Goal: Task Accomplishment & Management: Complete application form

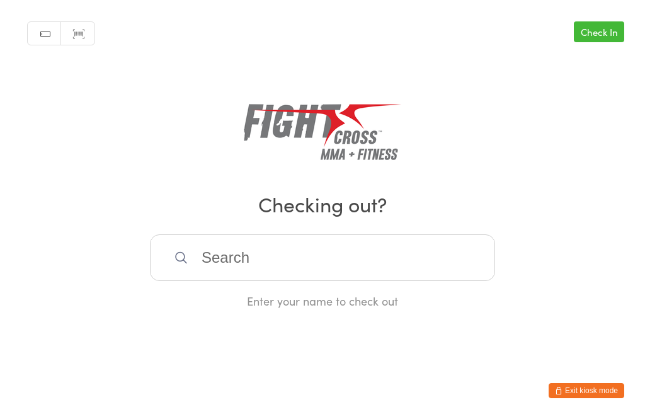
click at [355, 268] on input "search" at bounding box center [322, 257] width 345 height 47
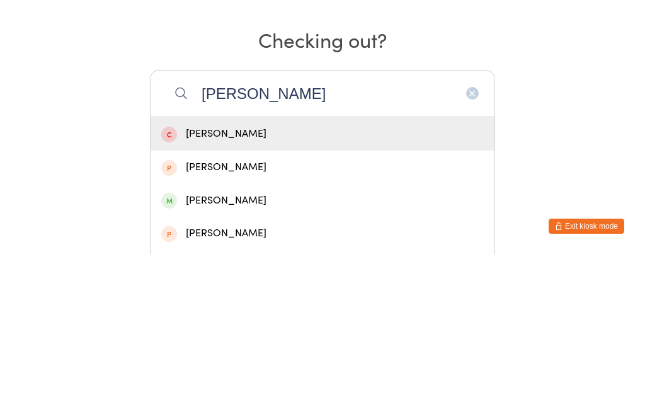
type input "Jack She"
click at [439, 323] on div "Jack Sheehan" at bounding box center [322, 331] width 322 height 17
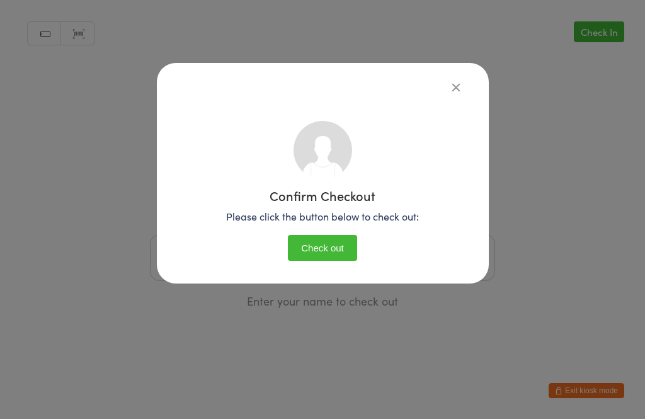
click at [338, 246] on button "Check out" at bounding box center [322, 248] width 69 height 26
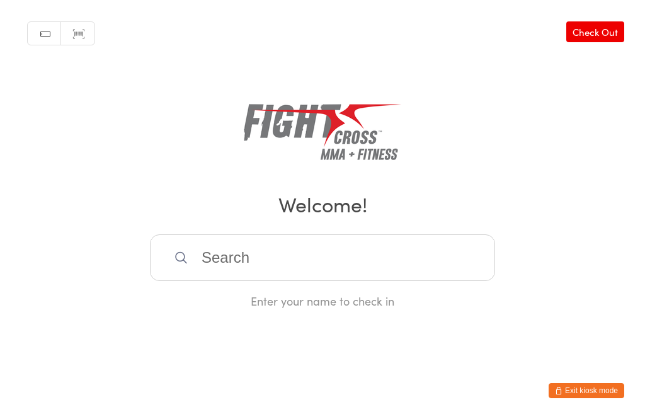
click at [255, 298] on div "Enter your name to check in" at bounding box center [322, 271] width 345 height 74
click at [256, 270] on input "search" at bounding box center [322, 257] width 345 height 47
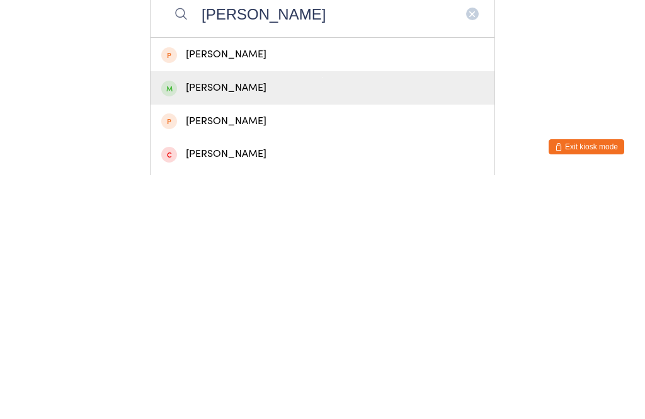
type input "Nathan T"
click at [261, 323] on div "Nathan Trinh" at bounding box center [322, 331] width 322 height 17
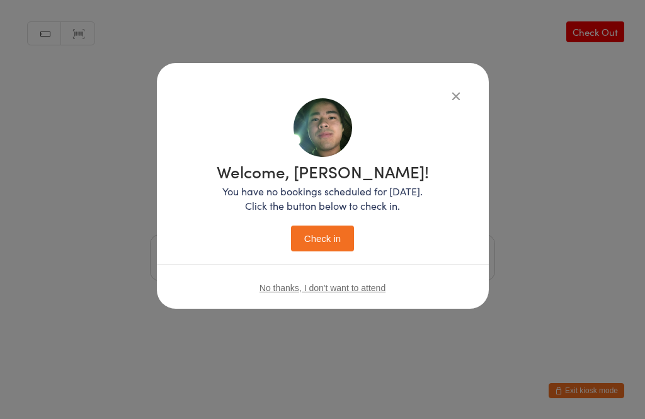
click at [329, 239] on button "Check in" at bounding box center [322, 238] width 63 height 26
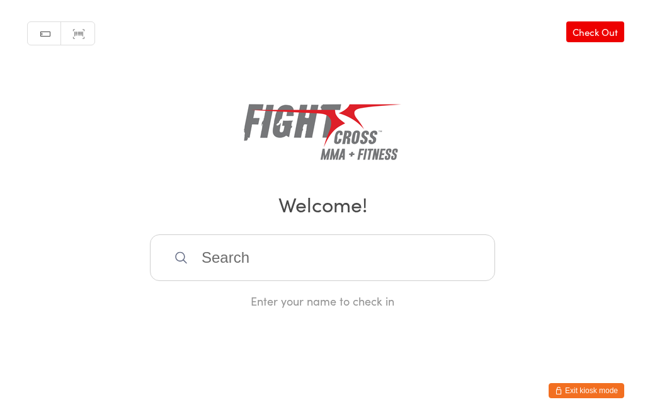
click at [430, 253] on input "search" at bounding box center [322, 257] width 345 height 47
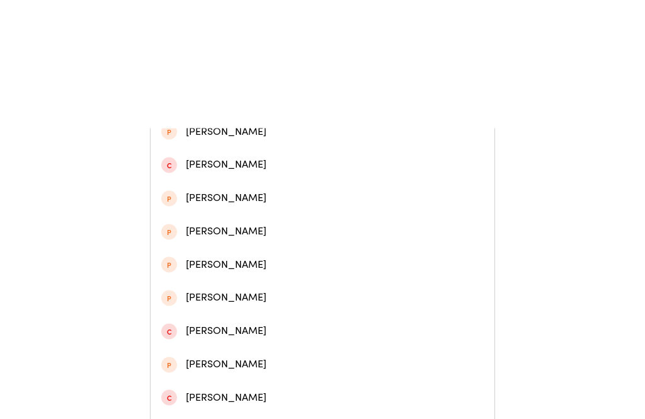
scroll to position [380, 0]
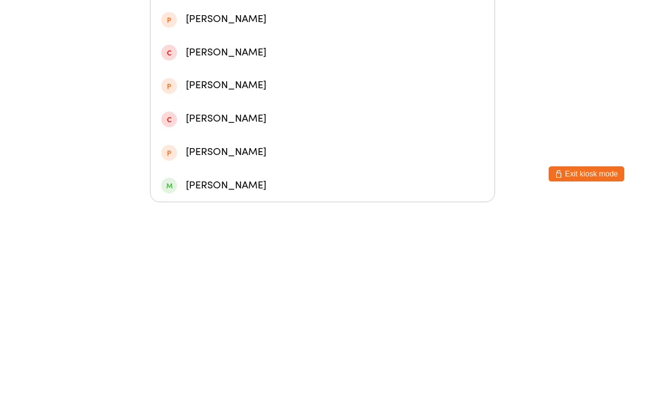
type input "Ryan"
click at [258, 394] on div "Ryan Mercier" at bounding box center [322, 402] width 322 height 17
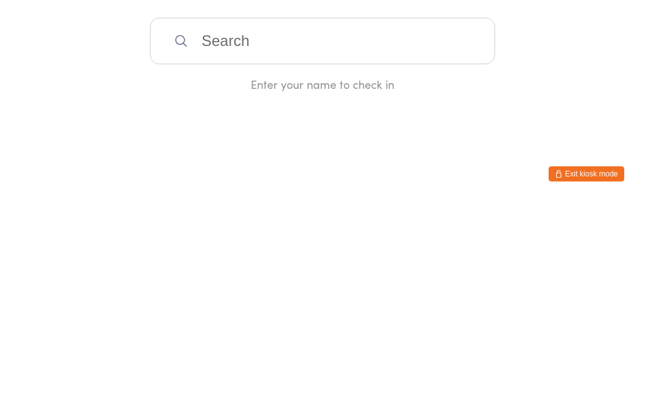
scroll to position [0, 0]
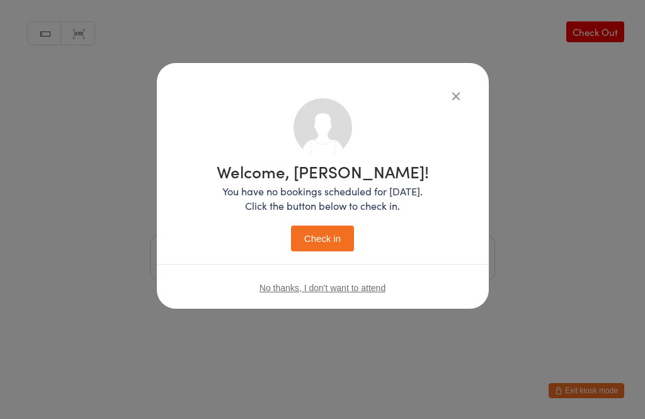
click at [319, 243] on button "Check in" at bounding box center [322, 238] width 63 height 26
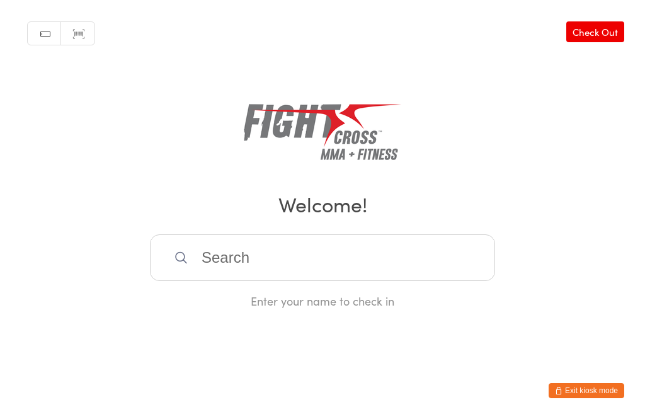
click at [594, 389] on button "Exit kiosk mode" at bounding box center [586, 390] width 76 height 15
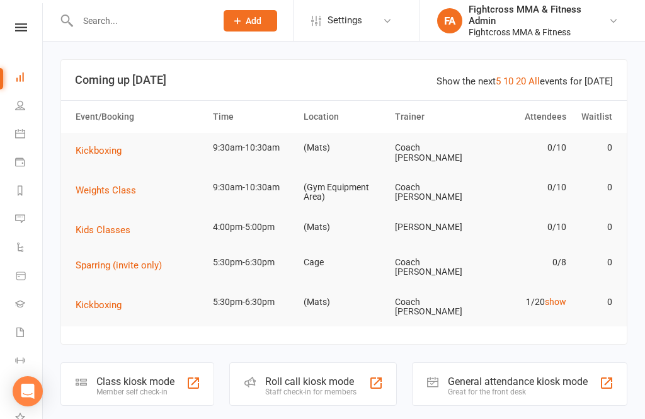
click at [118, 25] on input "text" at bounding box center [140, 21] width 133 height 18
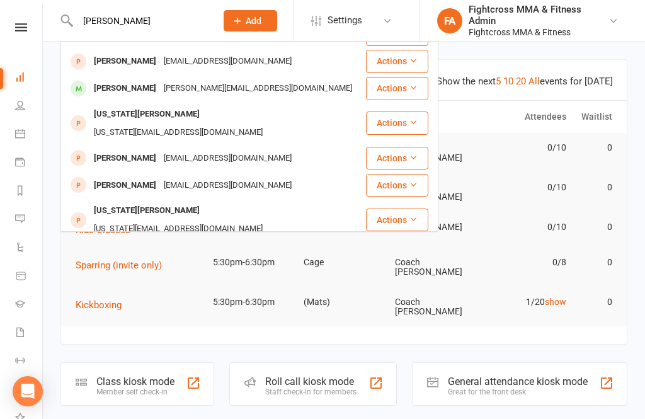
scroll to position [180, 0]
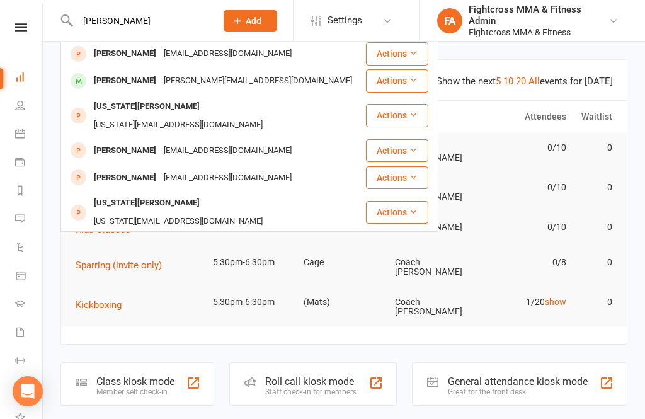
type input "[PERSON_NAME]"
click at [118, 72] on div "[PERSON_NAME]" at bounding box center [125, 81] width 70 height 18
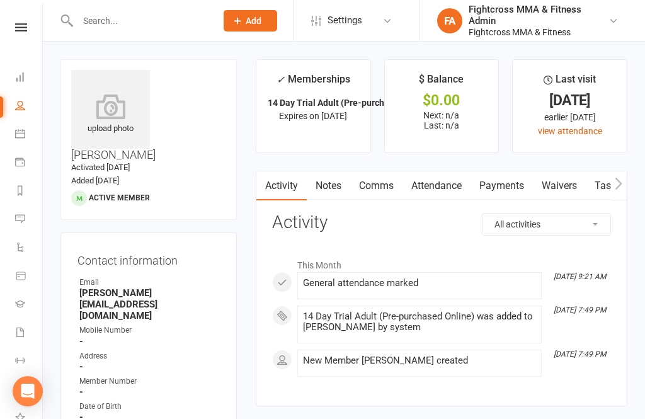
click at [571, 186] on link "Waivers" at bounding box center [559, 185] width 53 height 29
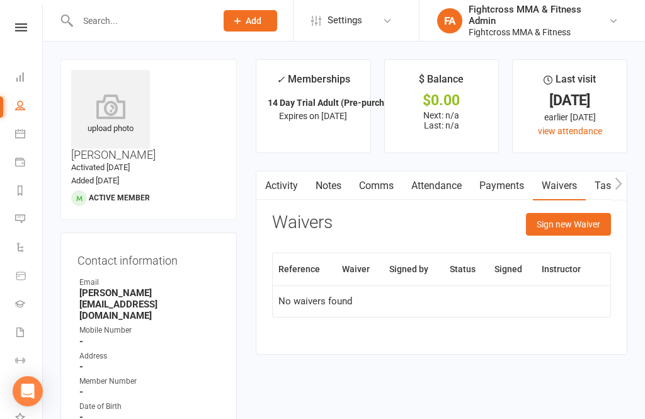
click at [567, 224] on button "Sign new Waiver" at bounding box center [568, 224] width 85 height 23
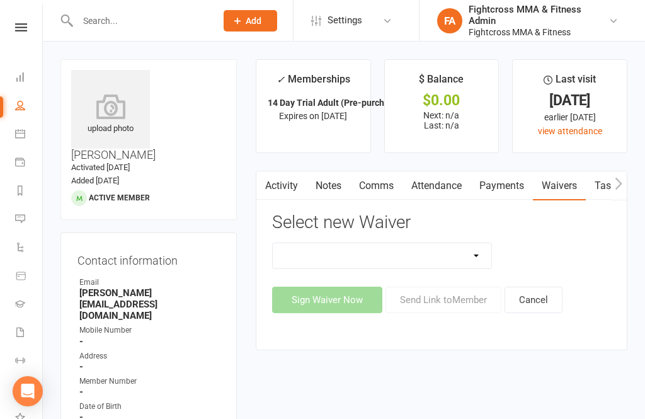
click at [477, 256] on select "10 Class Pass Membership Waiver 14 Day Trial Membership Waiver 14 Day Trial (On…" at bounding box center [382, 255] width 219 height 25
select select "6939"
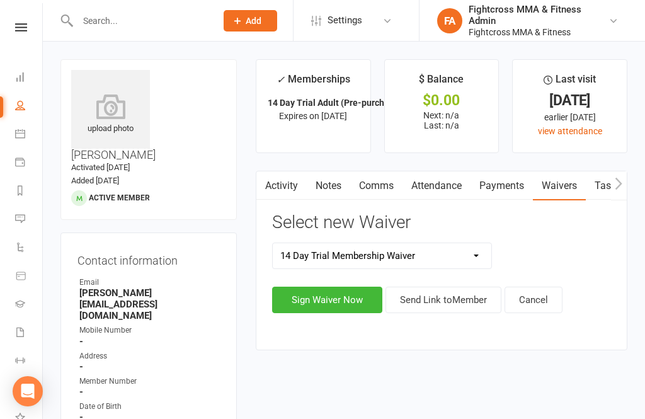
click at [327, 305] on button "Sign Waiver Now" at bounding box center [327, 300] width 110 height 26
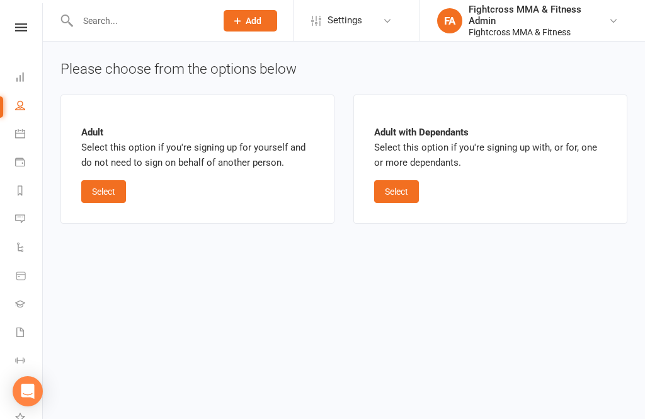
click at [106, 194] on button "Select" at bounding box center [103, 191] width 45 height 23
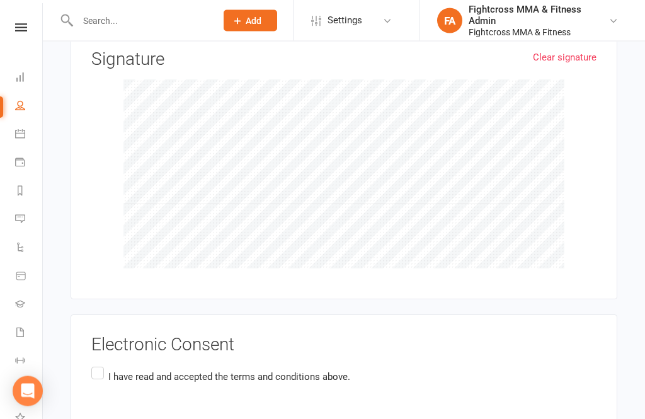
scroll to position [1848, 0]
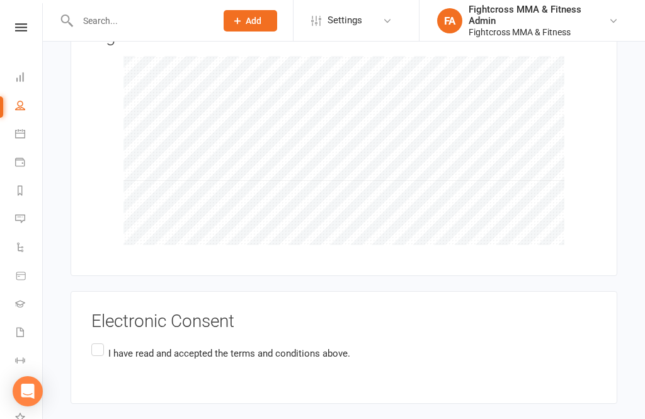
click at [101, 341] on label "I have read and accepted the terms and conditions above." at bounding box center [220, 353] width 259 height 25
click at [99, 341] on input "I have read and accepted the terms and conditions above." at bounding box center [95, 341] width 8 height 0
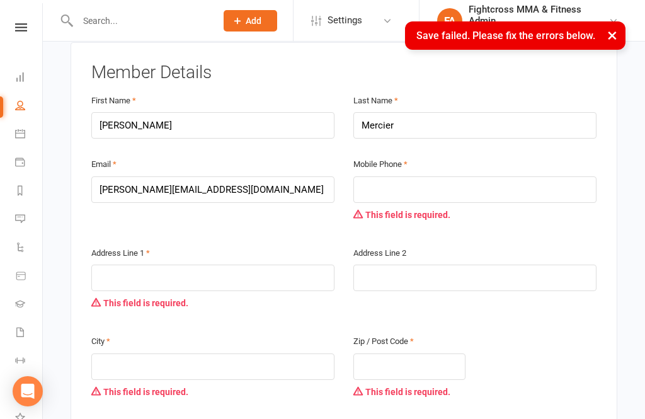
scroll to position [224, 0]
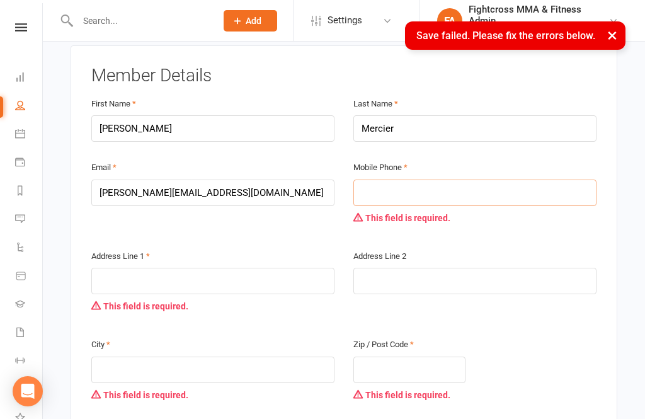
click at [418, 181] on input "text" at bounding box center [474, 192] width 243 height 26
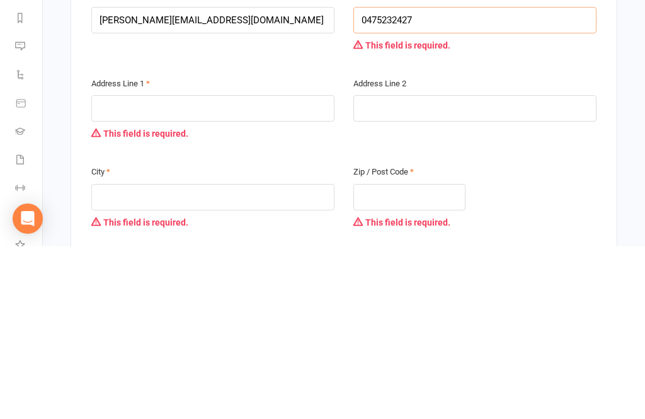
type input "0475232427"
click at [220, 268] on input "text" at bounding box center [212, 281] width 243 height 26
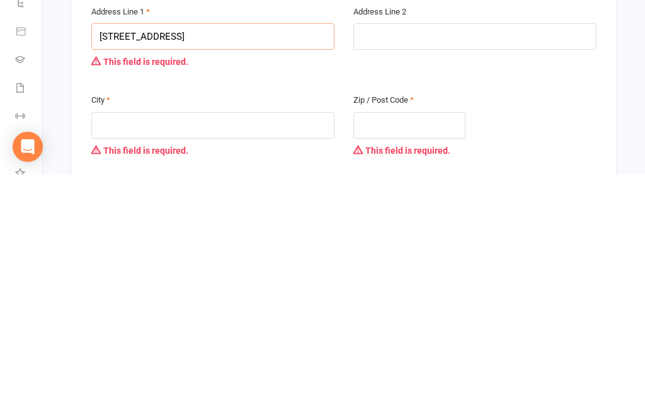
type input "[STREET_ADDRESS]"
click at [206, 356] on input "text" at bounding box center [212, 369] width 243 height 26
type input "Clayfield"
click at [416, 356] on input "text" at bounding box center [409, 369] width 112 height 26
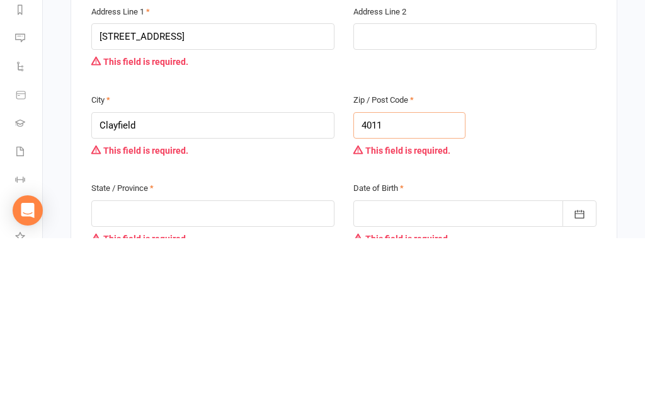
scroll to position [291, 0]
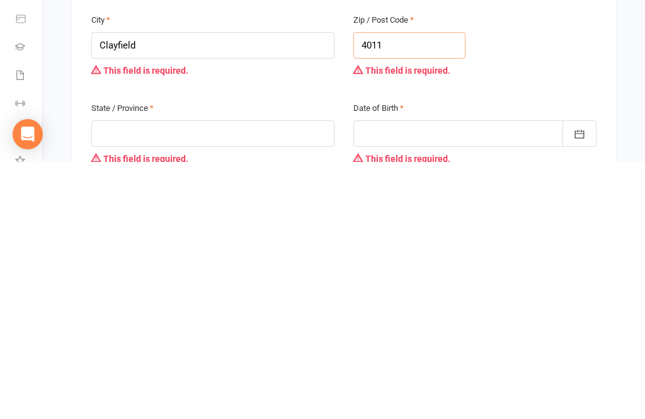
type input "4011"
click at [234, 377] on input "text" at bounding box center [212, 390] width 243 height 26
type input "[GEOGRAPHIC_DATA]"
click at [429, 377] on div at bounding box center [474, 390] width 243 height 26
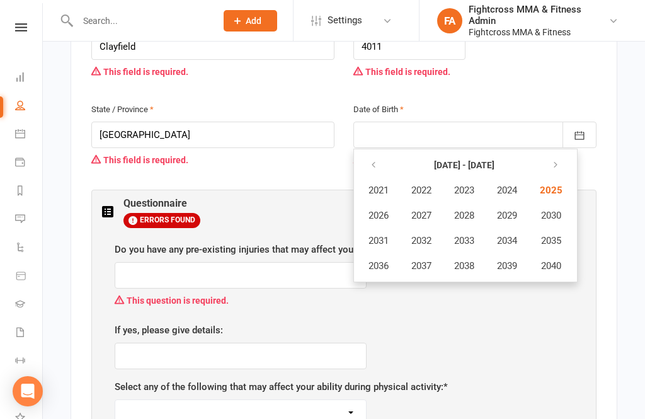
scroll to position [546, 0]
click at [377, 161] on icon "button" at bounding box center [373, 166] width 9 height 10
click at [387, 154] on button "button" at bounding box center [374, 165] width 27 height 23
click at [382, 154] on button "button" at bounding box center [374, 165] width 27 height 23
click at [387, 154] on button "button" at bounding box center [374, 165] width 27 height 23
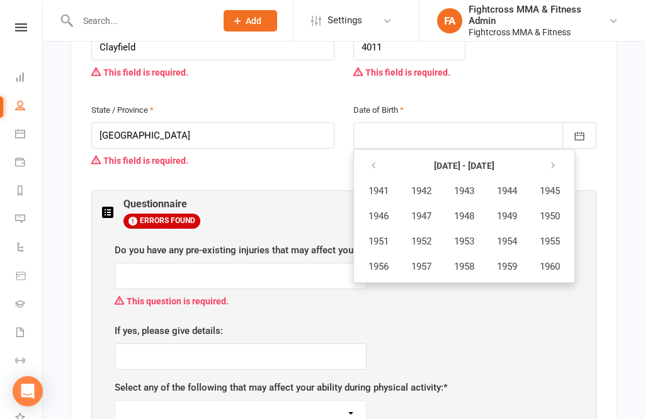
click at [557, 161] on icon "button" at bounding box center [552, 166] width 9 height 10
click at [563, 154] on button "button" at bounding box center [553, 165] width 27 height 23
click at [425, 236] on span "1992" at bounding box center [421, 241] width 20 height 11
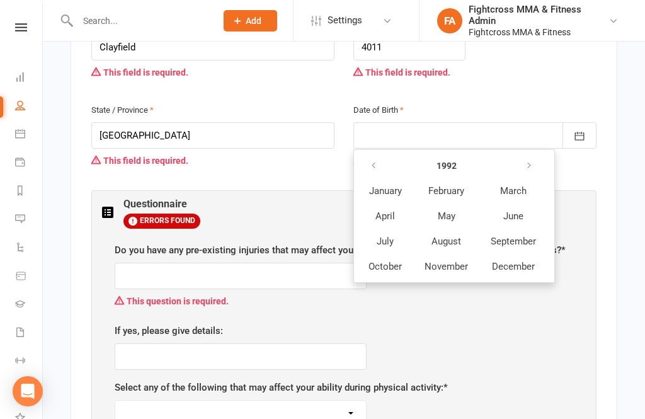
click at [450, 236] on span "August" at bounding box center [446, 241] width 30 height 11
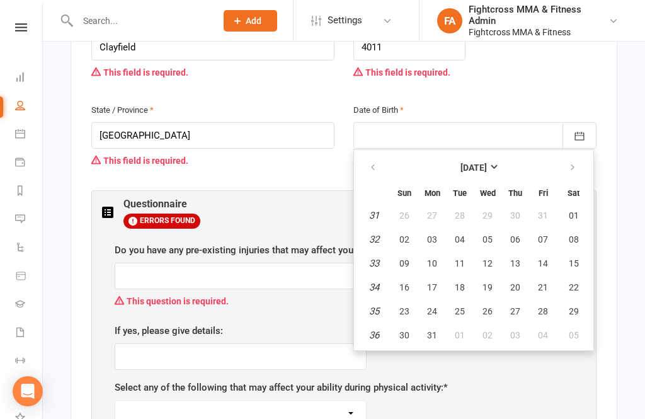
click at [574, 210] on span "01" at bounding box center [574, 215] width 10 height 10
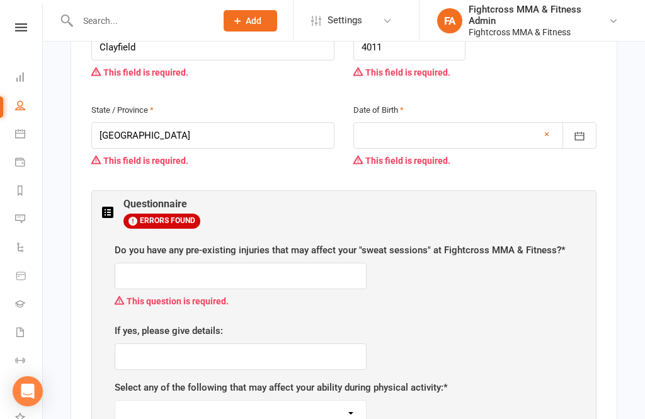
type input "[DATE]"
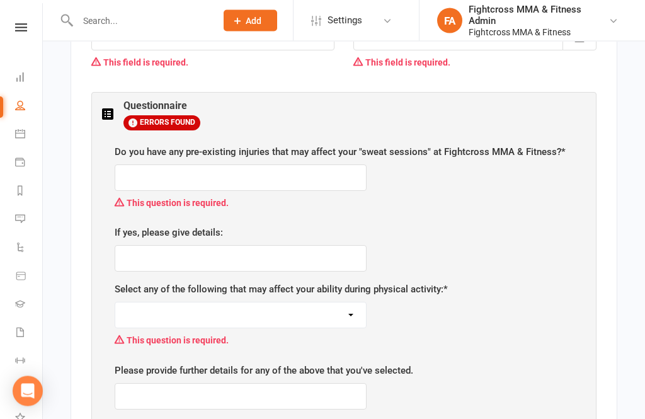
scroll to position [644, 0]
click at [309, 164] on input "text" at bounding box center [241, 177] width 252 height 26
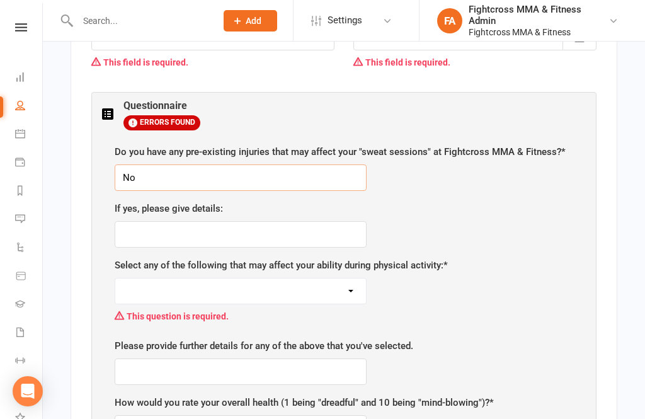
type input "No"
click at [268, 221] on input "text" at bounding box center [241, 234] width 252 height 26
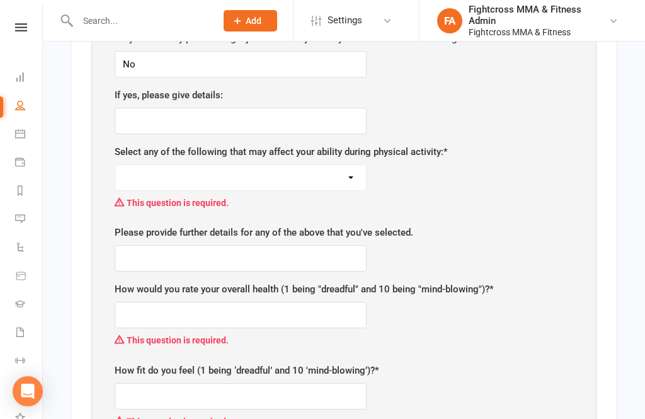
click at [263, 165] on select "None Pregnant/Breastfeeding Recent illness/Surgery Smoker/Vaper Heart Problems …" at bounding box center [240, 177] width 251 height 25
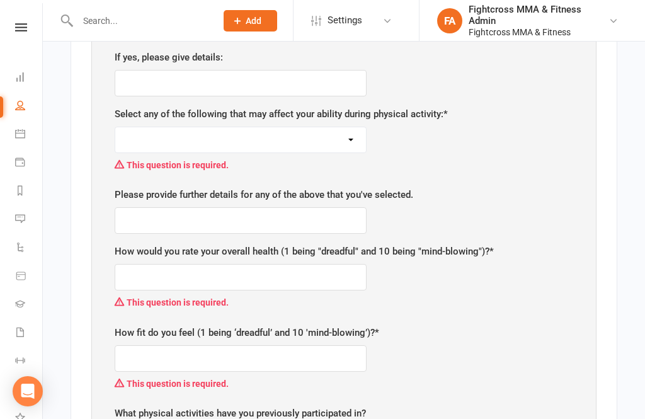
scroll to position [796, 0]
click at [351, 127] on select "None Pregnant/Breastfeeding Recent illness/Surgery Smoker/Vaper Heart Problems …" at bounding box center [240, 139] width 251 height 25
select select "None"
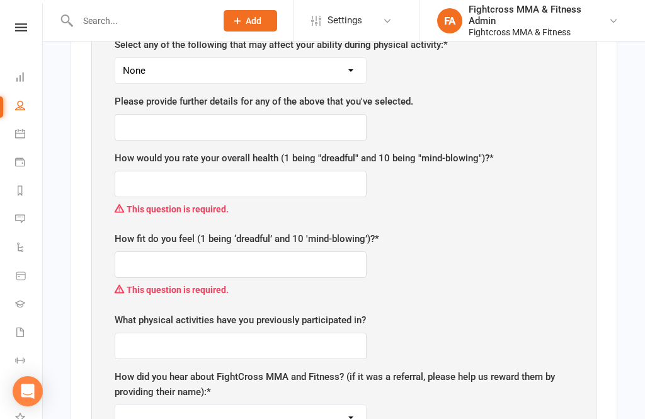
scroll to position [863, 0]
click at [310, 172] on input "text" at bounding box center [241, 185] width 252 height 26
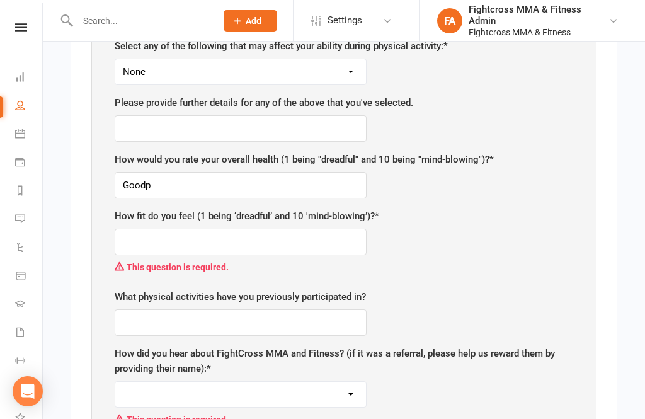
click at [535, 154] on div "How would you rate your overall health (1 being "dreadful" and 10 being "mind-b…" at bounding box center [344, 175] width 458 height 47
click at [261, 172] on input "Goodp" at bounding box center [241, 185] width 252 height 26
type input "Good"
click at [552, 154] on div "How would you rate your overall health (1 being "dreadful" and 10 being "mind-b…" at bounding box center [344, 175] width 458 height 47
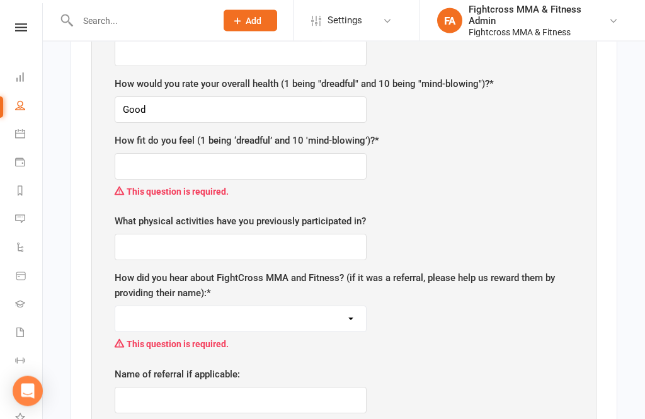
scroll to position [945, 0]
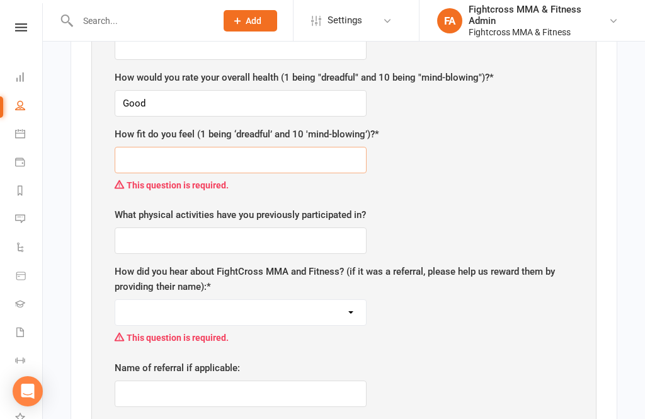
click at [276, 147] on input "text" at bounding box center [241, 160] width 252 height 26
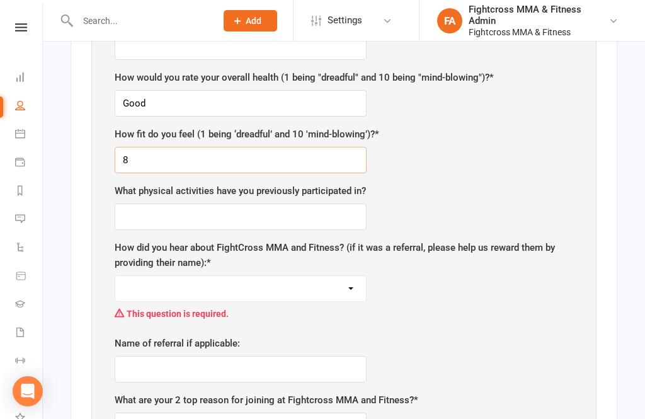
type input "8"
click at [557, 161] on div "Do you have any pre-existing injuries that may affect your "sweat sessions" at …" at bounding box center [344, 220] width 484 height 778
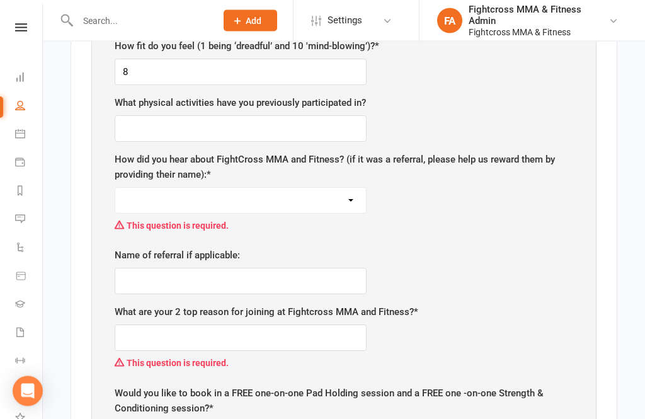
scroll to position [1033, 0]
click at [213, 116] on input "text" at bounding box center [241, 129] width 252 height 26
type input "T"
type input "Muay thai"
click at [516, 118] on div "What physical activities have you previously participated in? Muay thai" at bounding box center [344, 119] width 458 height 47
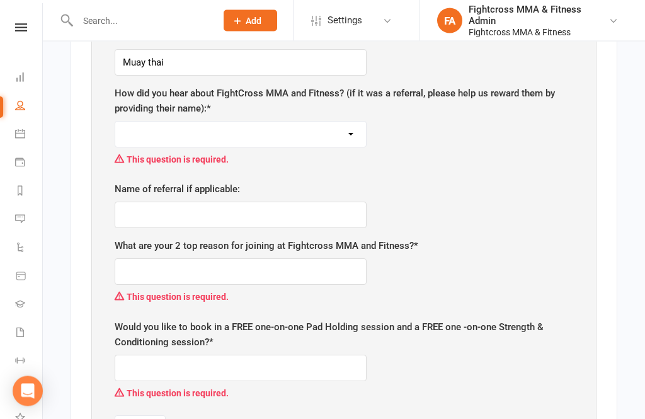
scroll to position [1099, 0]
click at [250, 122] on select "Google search Google ad Facebook Instagram Word of mouth Referral Other Google …" at bounding box center [240, 134] width 251 height 25
select select "Google search"
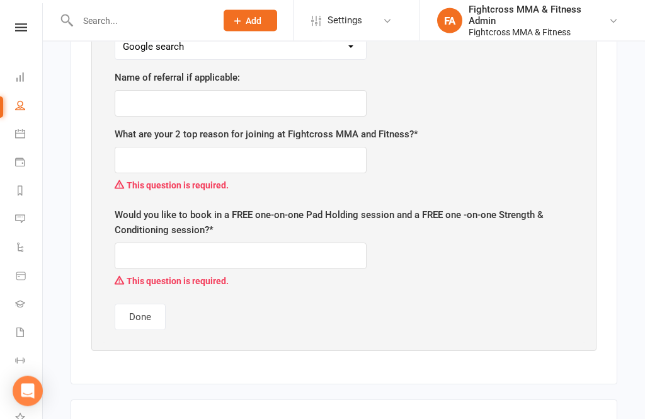
scroll to position [1187, 0]
click at [261, 147] on input "text" at bounding box center [241, 160] width 252 height 26
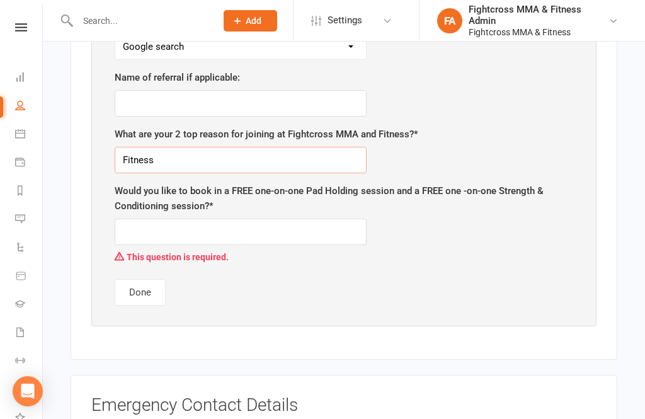
type input "Fitness"
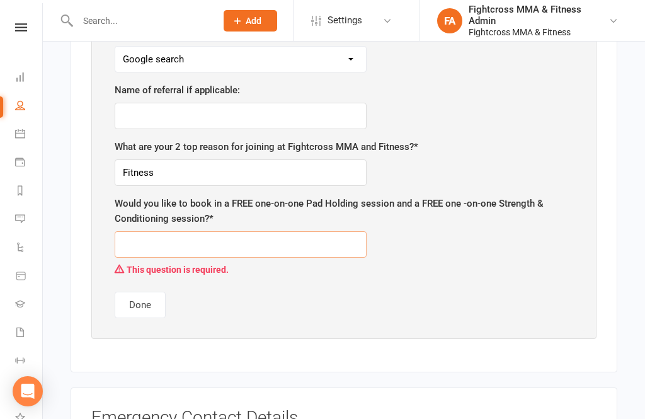
click at [228, 231] on input "text" at bounding box center [241, 244] width 252 height 26
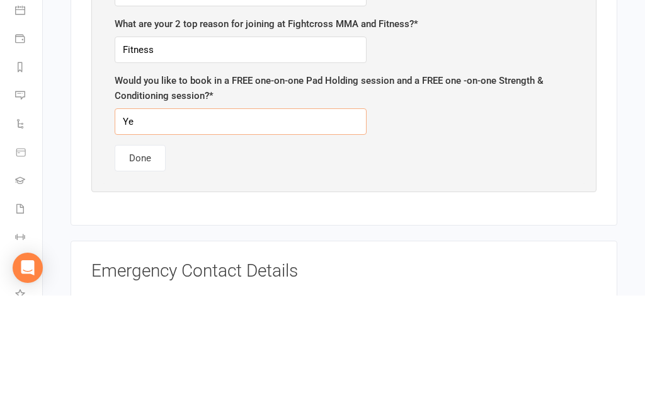
type input "Yes"
click at [133, 268] on button "Done" at bounding box center [140, 281] width 51 height 26
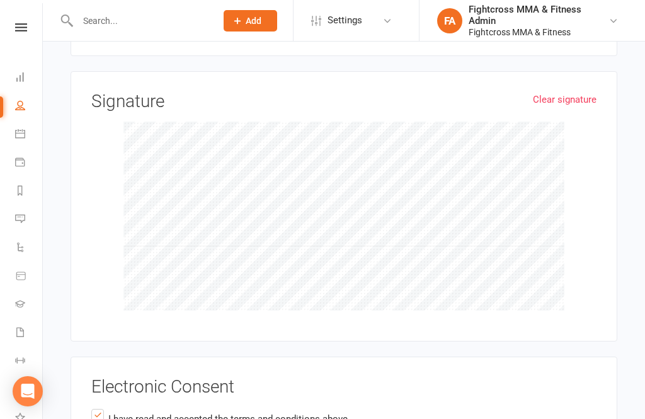
scroll to position [1945, 0]
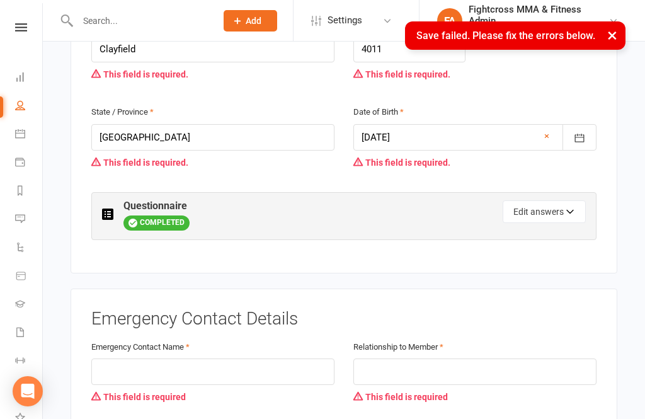
scroll to position [224, 0]
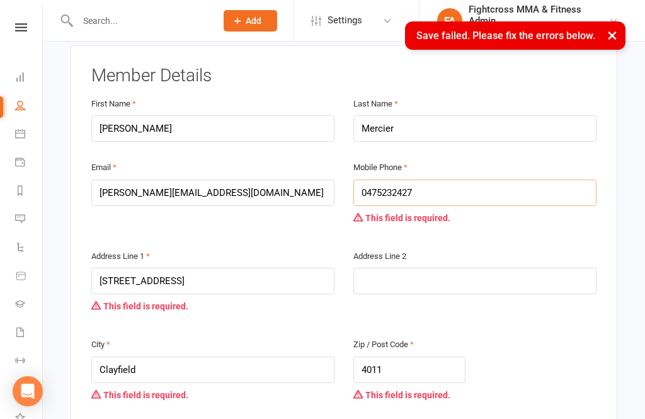
click at [498, 179] on input "0475232427" at bounding box center [474, 192] width 243 height 26
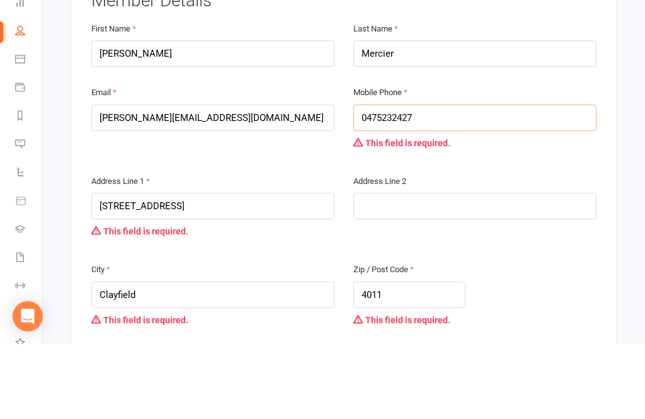
click at [501, 179] on input "0475232427" at bounding box center [474, 192] width 243 height 26
click at [494, 179] on input "0475232427" at bounding box center [474, 192] width 243 height 26
type input "0"
type input "0475232427"
click at [520, 206] on div "This field is required." at bounding box center [474, 218] width 243 height 24
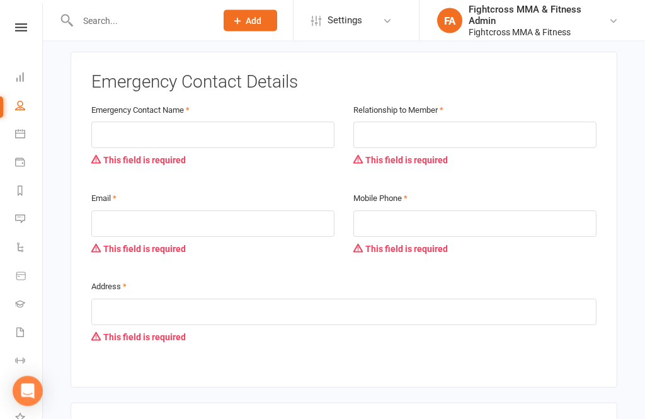
scroll to position [780, 0]
click at [168, 212] on input "email" at bounding box center [212, 225] width 243 height 26
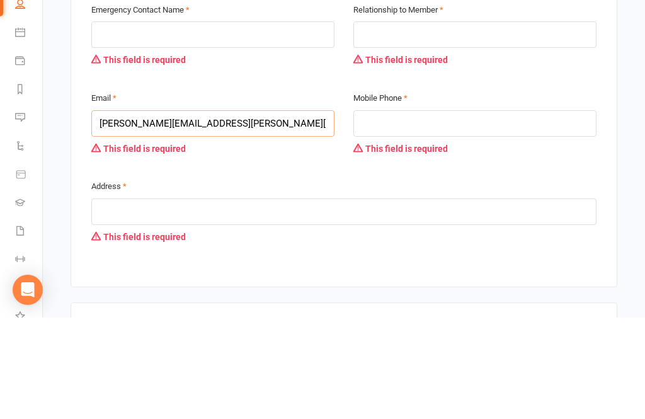
type input "[PERSON_NAME][EMAIL_ADDRESS][PERSON_NAME][DOMAIN_NAME]"
click at [445, 212] on input "tel" at bounding box center [474, 225] width 243 height 26
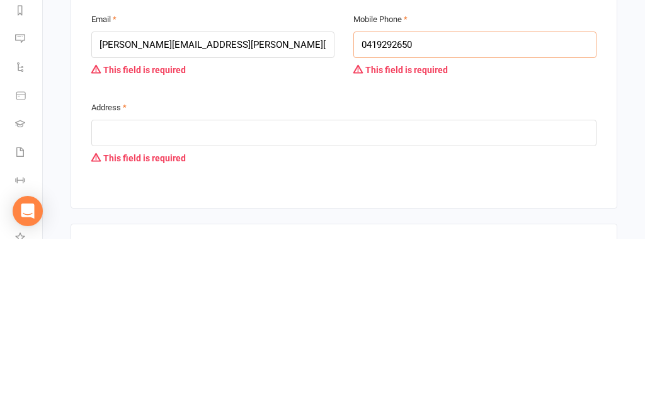
type input "0419292650"
click at [242, 300] on input "text" at bounding box center [343, 313] width 505 height 26
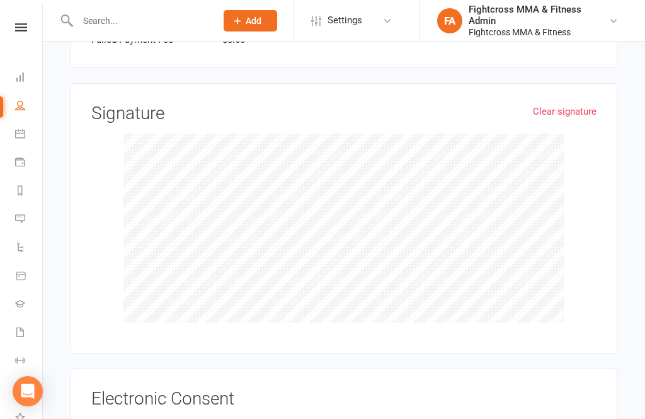
scroll to position [2016, 0]
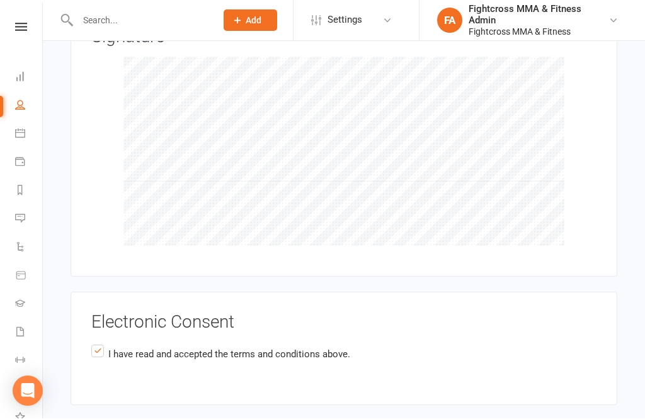
type input "[STREET_ADDRESS]"
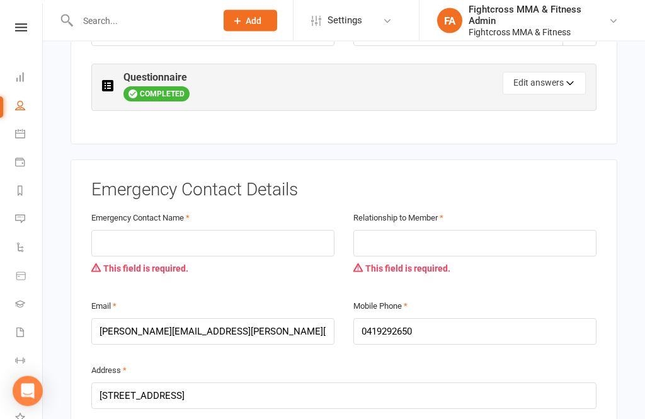
scroll to position [577, 0]
click at [210, 229] on input "text" at bounding box center [212, 242] width 243 height 26
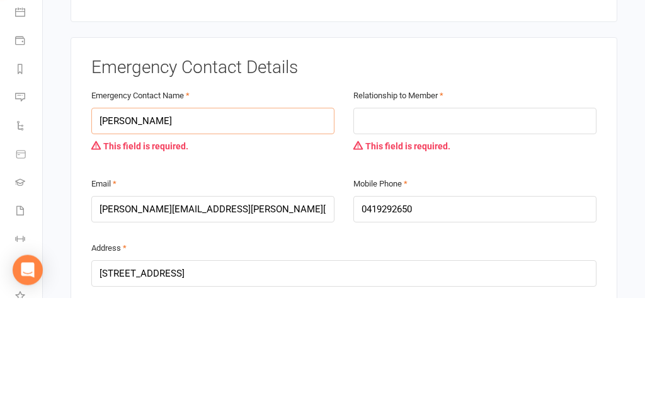
type input "[PERSON_NAME]"
click at [457, 229] on input "text" at bounding box center [474, 242] width 243 height 26
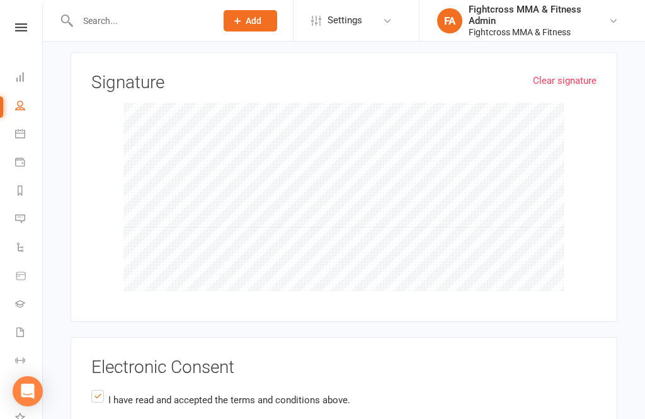
scroll to position [1873, 0]
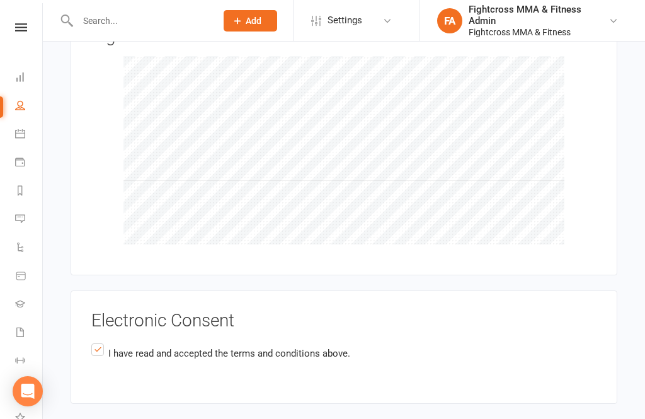
type input "Dad"
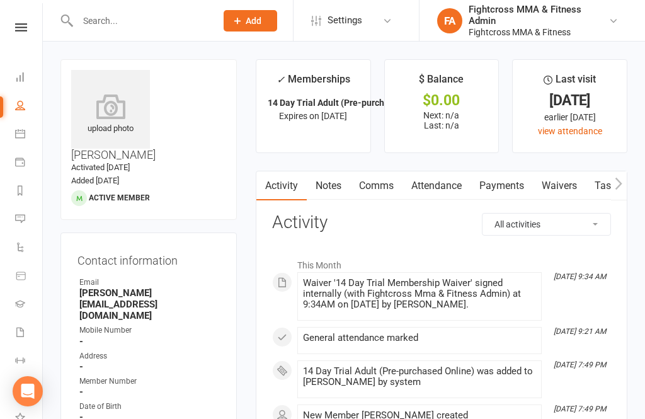
click at [14, 26] on link at bounding box center [21, 27] width 45 height 8
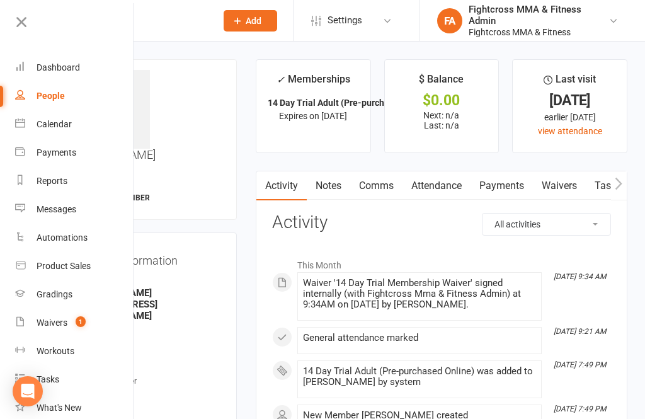
click at [52, 67] on div "Dashboard" at bounding box center [58, 67] width 43 height 10
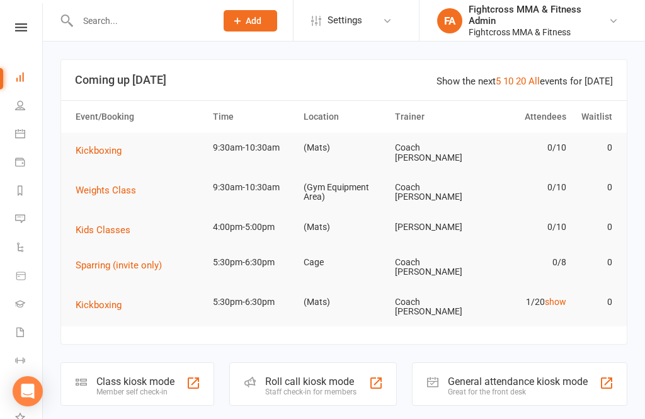
click at [498, 387] on div "Great for the front desk" at bounding box center [518, 391] width 140 height 9
